Goal: Register for event/course

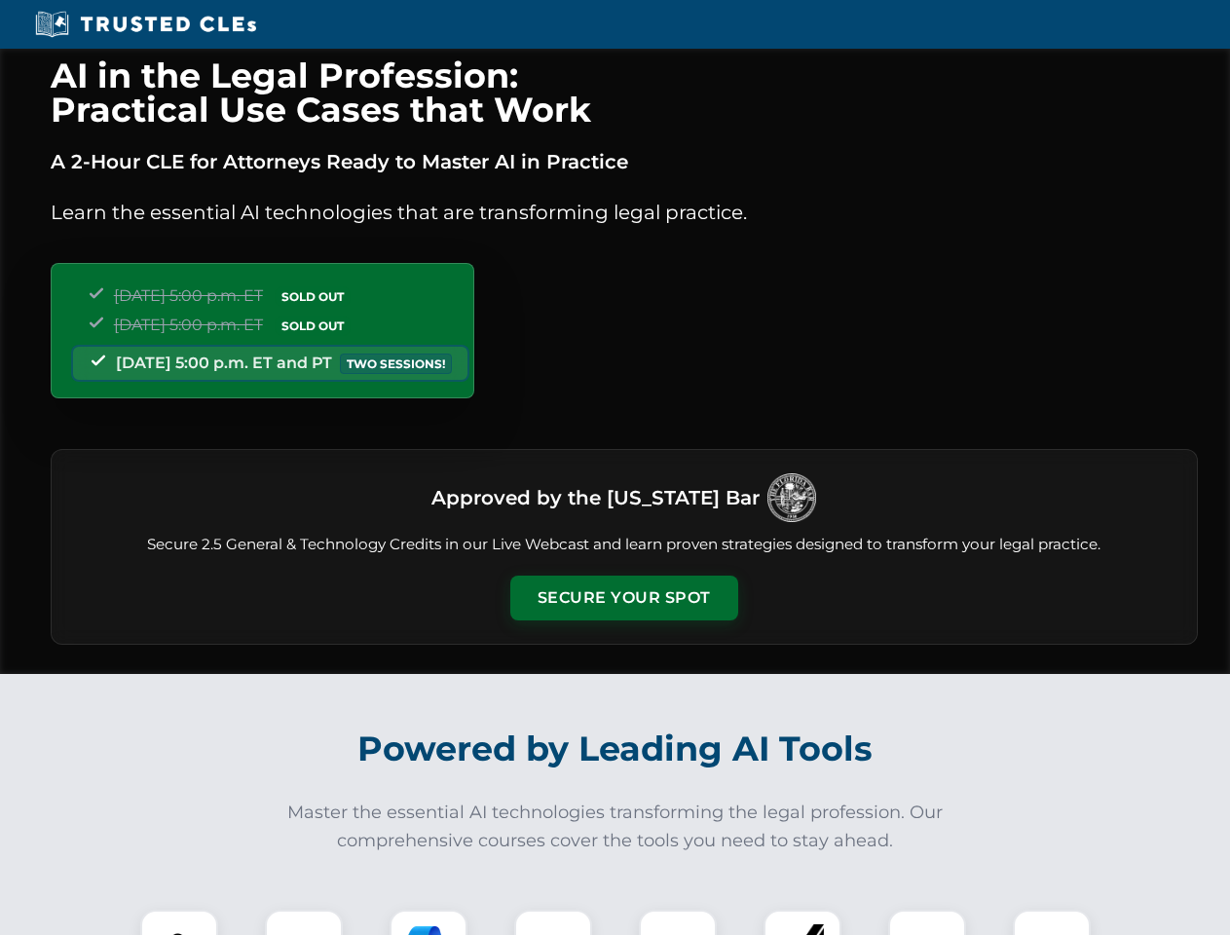
click at [623, 598] on button "Secure Your Spot" at bounding box center [624, 597] width 228 height 45
click at [179, 922] on img at bounding box center [179, 948] width 56 height 56
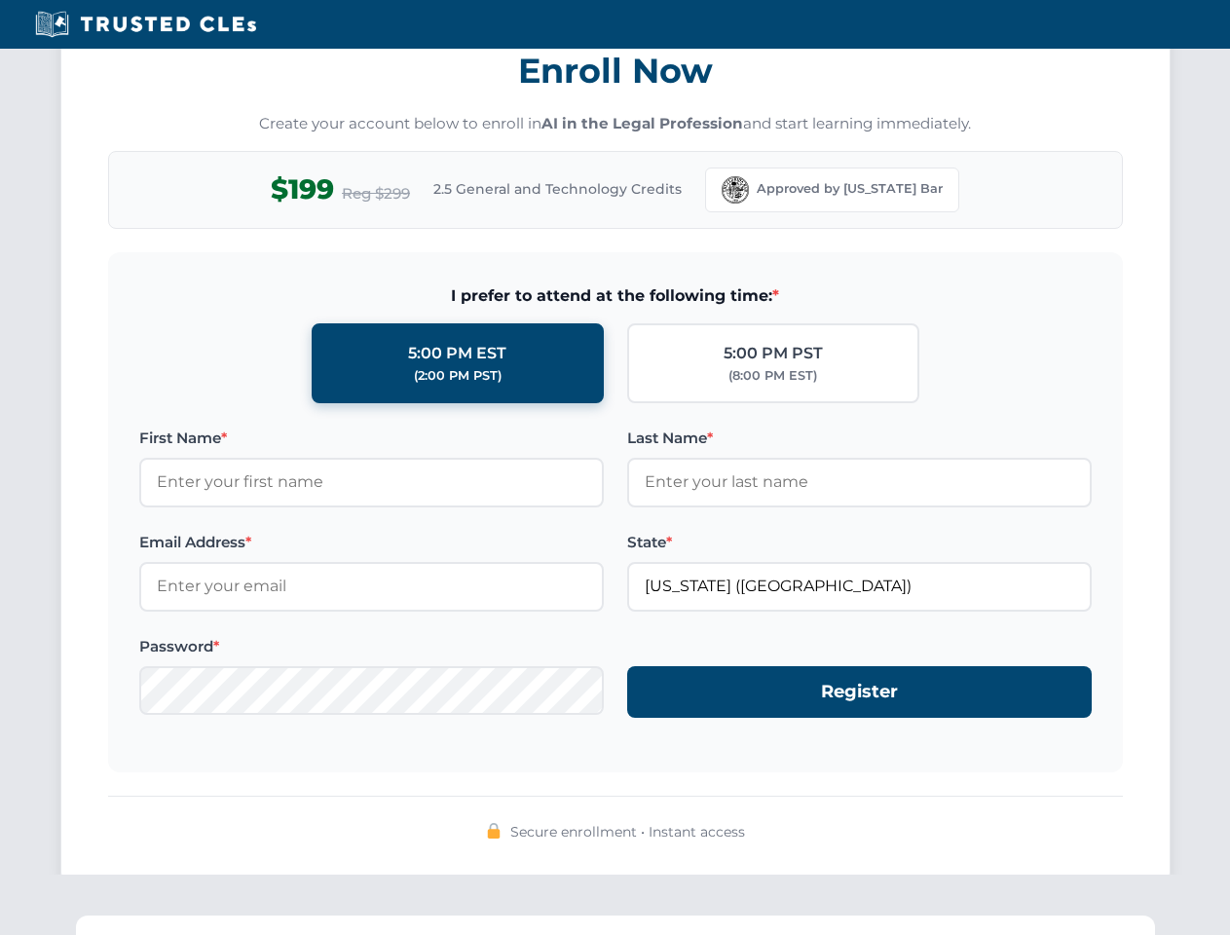
scroll to position [1911, 0]
